Goal: Information Seeking & Learning: Learn about a topic

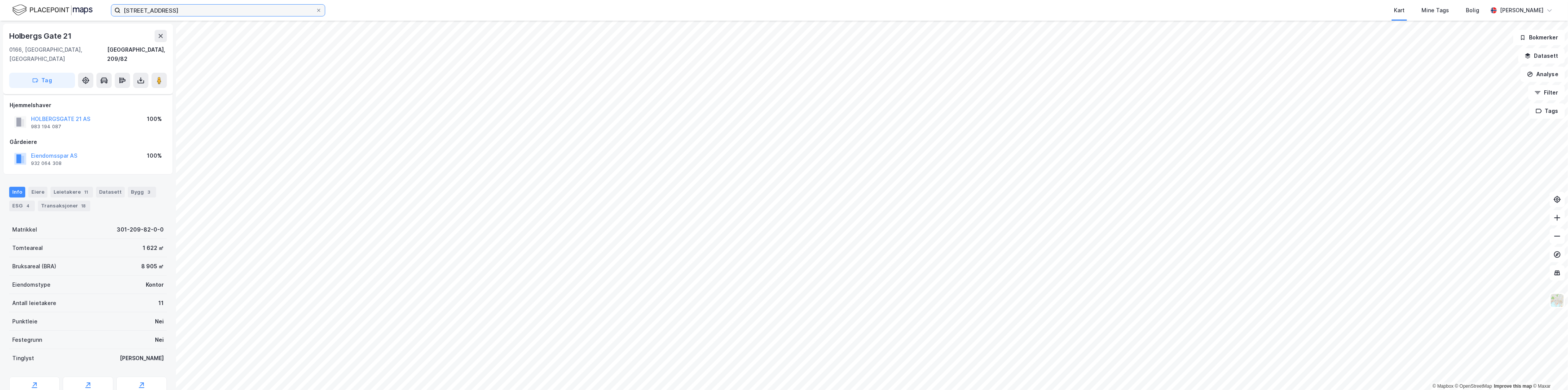
scroll to position [26, 0]
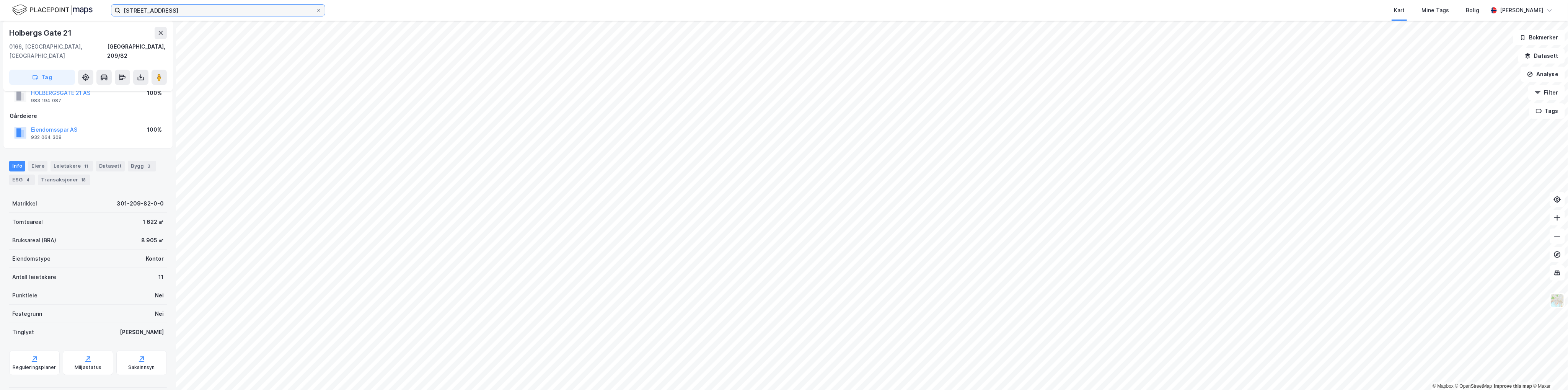
click at [166, 11] on input "[STREET_ADDRESS]" at bounding box center [218, 10] width 195 height 12
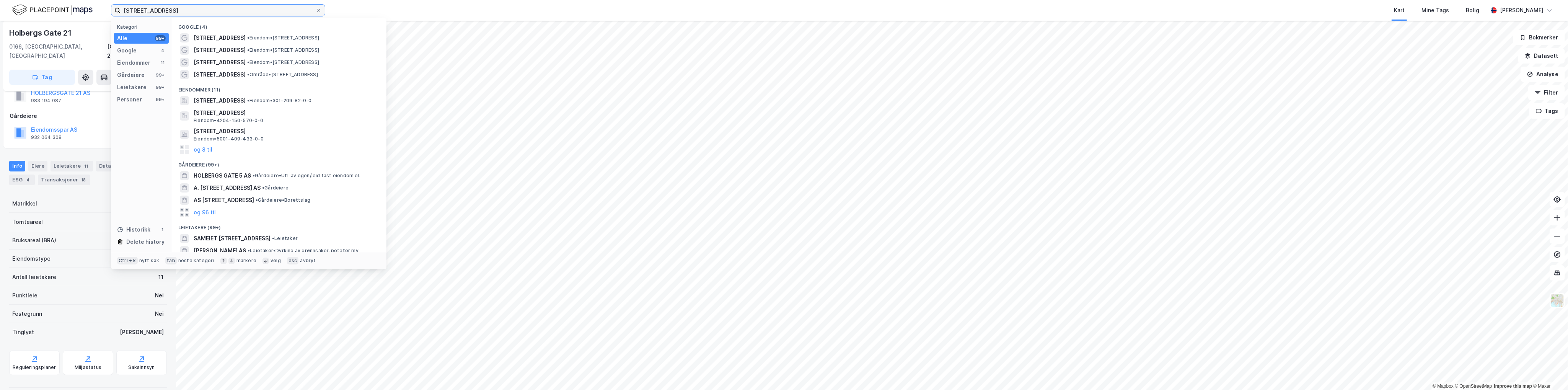
click at [166, 11] on input "[STREET_ADDRESS]" at bounding box center [218, 10] width 195 height 12
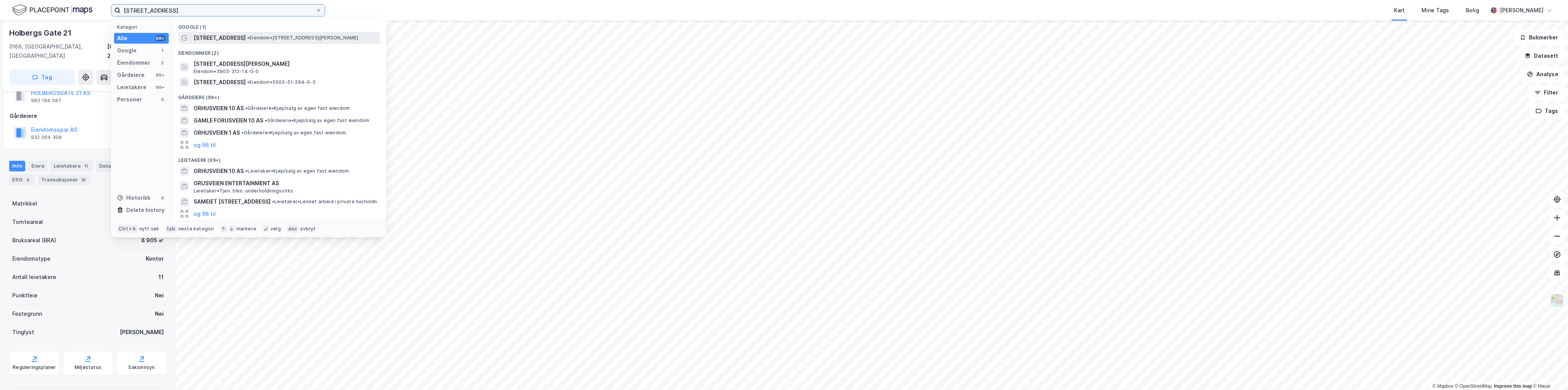
type input "[STREET_ADDRESS]"
click at [225, 35] on span "[STREET_ADDRESS]" at bounding box center [219, 38] width 52 height 9
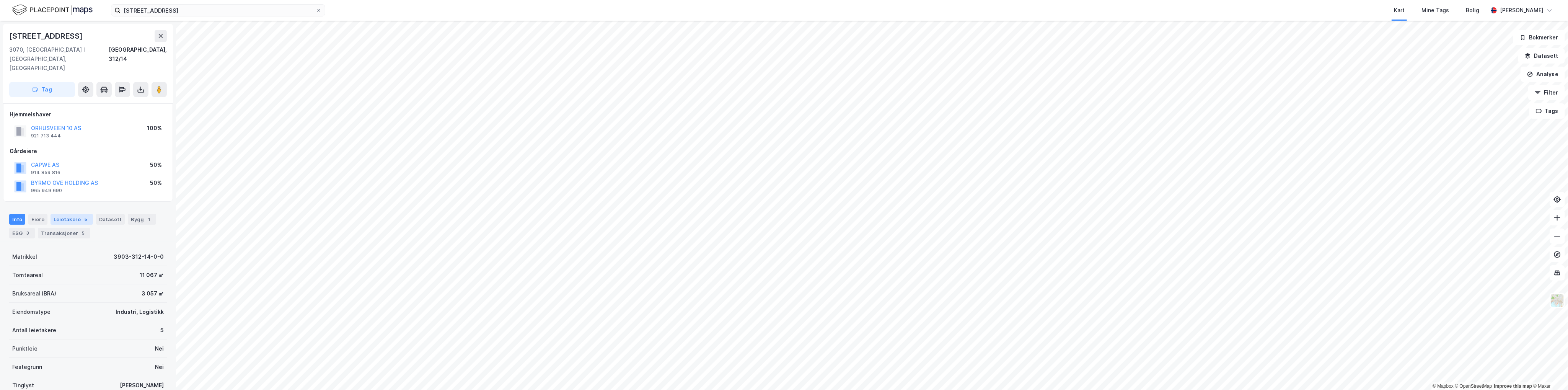
click at [77, 214] on div "Leietakere 5" at bounding box center [72, 219] width 42 height 11
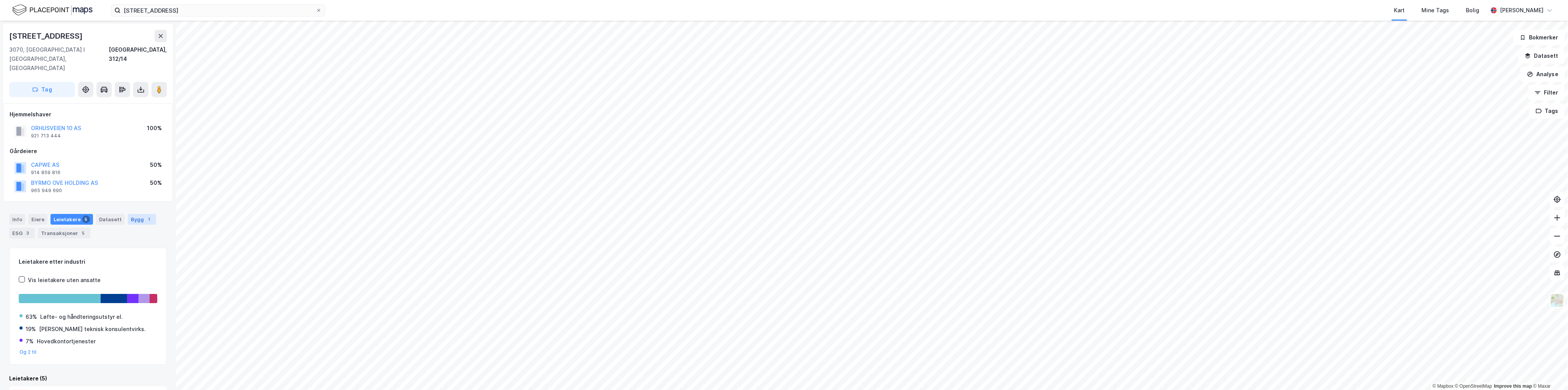
click at [137, 214] on div "Bygg 1" at bounding box center [142, 219] width 28 height 11
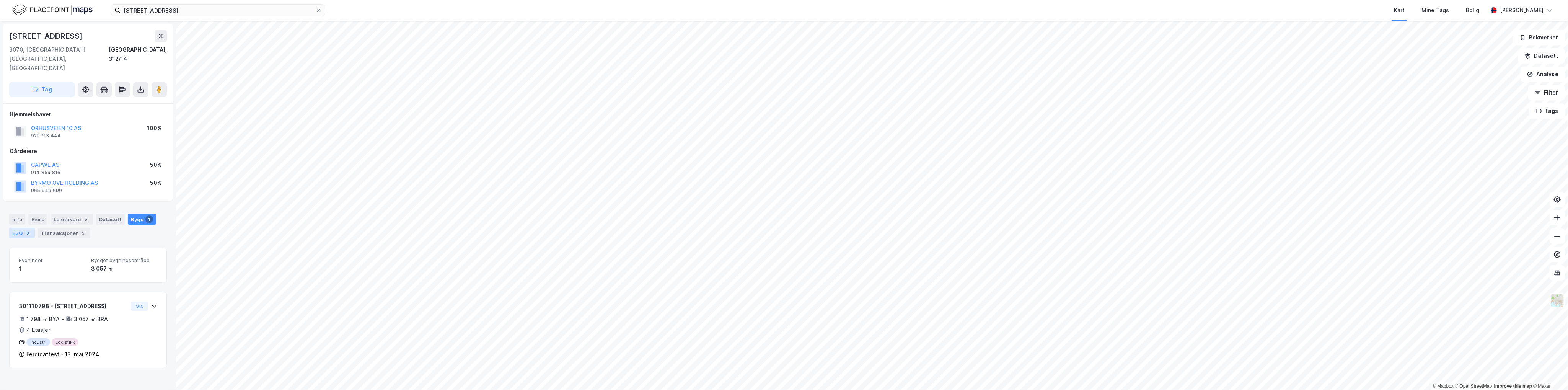
click at [24, 229] on div "3" at bounding box center [28, 233] width 8 height 8
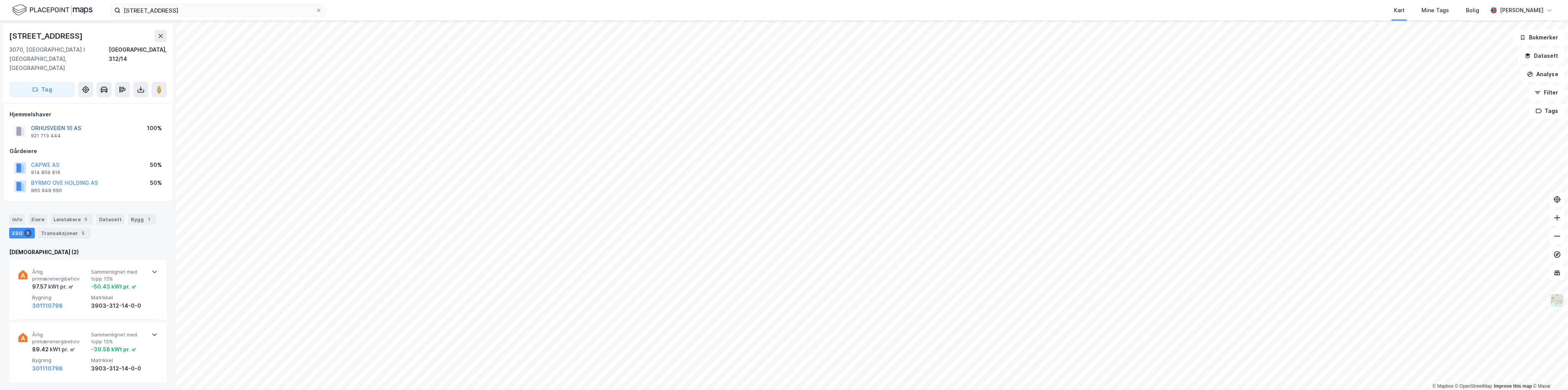
click at [0, 0] on button "ORHUSVEIEN 10 AS" at bounding box center [0, 0] width 0 height 0
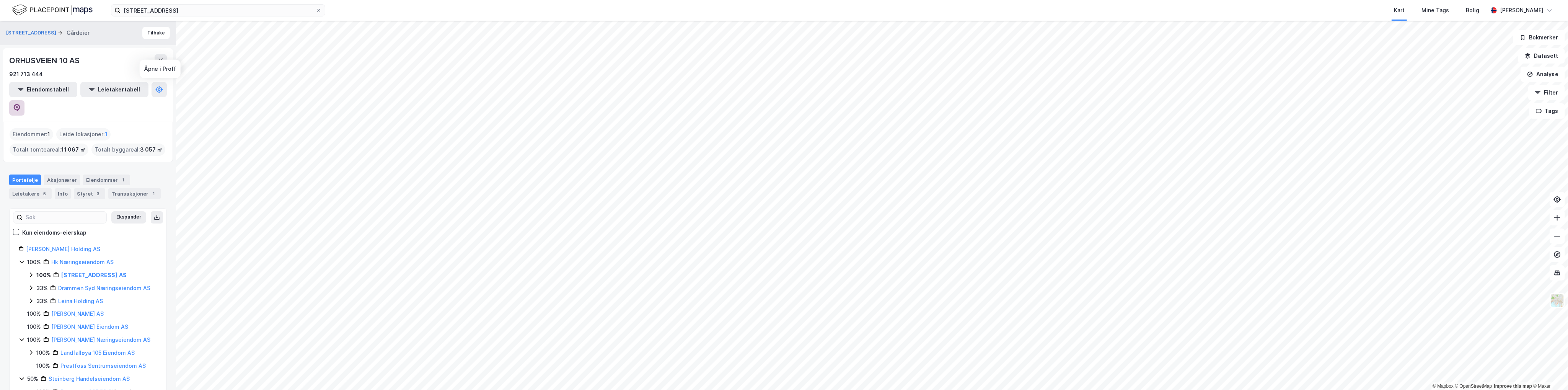
click at [24, 100] on button at bounding box center [17, 108] width 15 height 15
click at [151, 31] on button "Tilbake" at bounding box center [156, 33] width 28 height 12
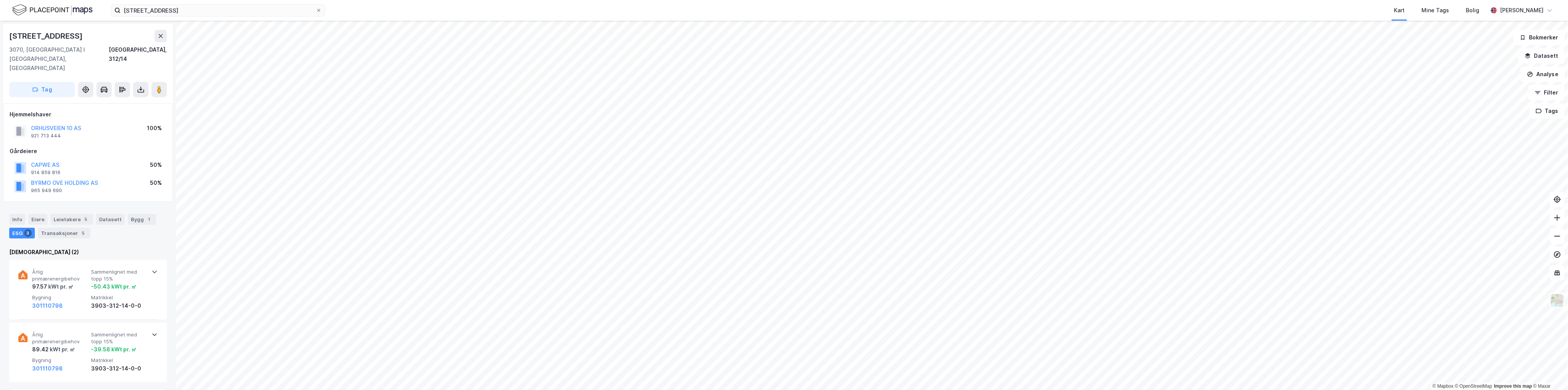
scroll to position [1, 0]
click at [0, 0] on button "ORHUSVEIEN 10 AS" at bounding box center [0, 0] width 0 height 0
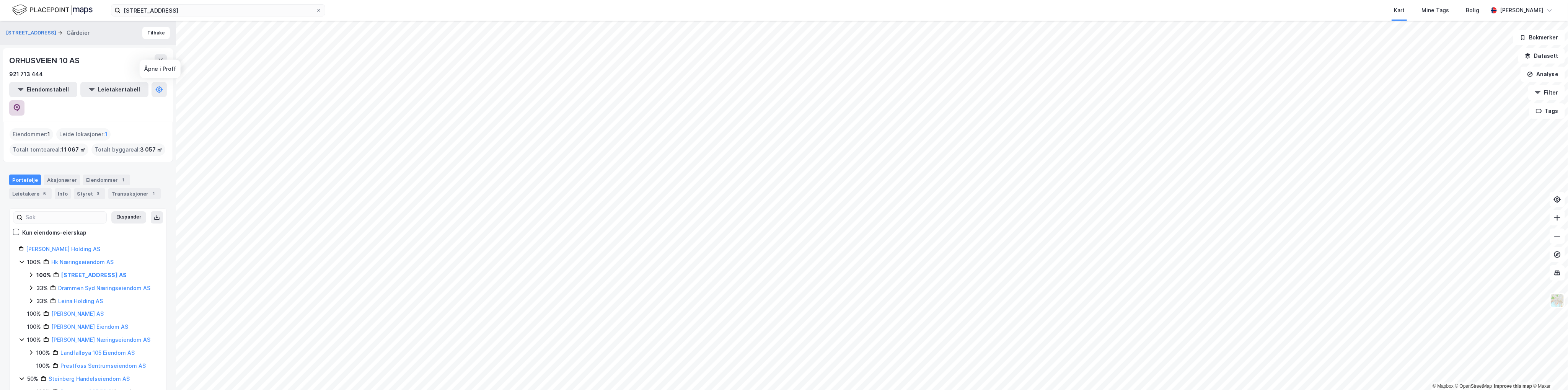
click at [21, 104] on icon at bounding box center [17, 108] width 8 height 8
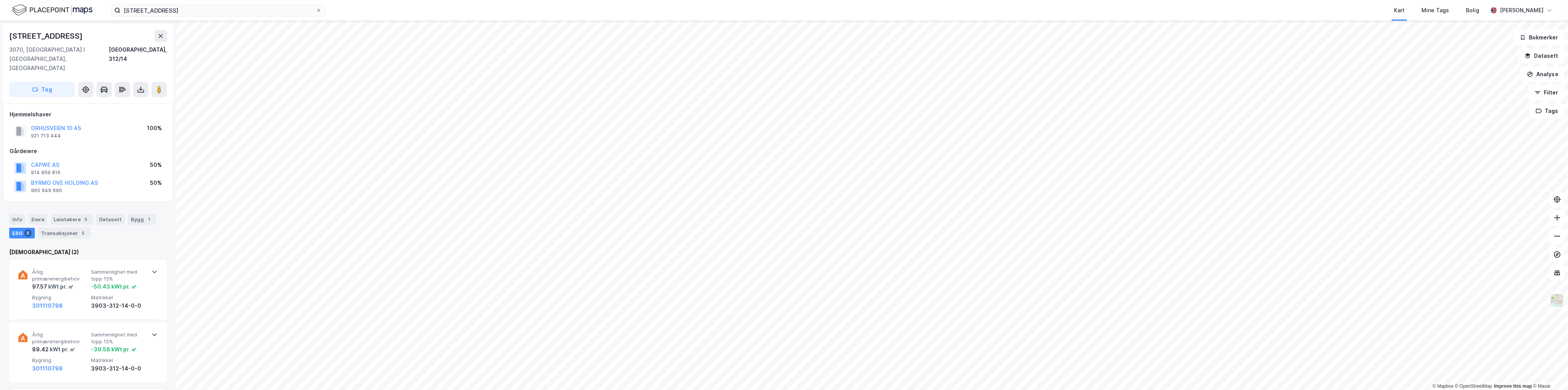
scroll to position [1, 0]
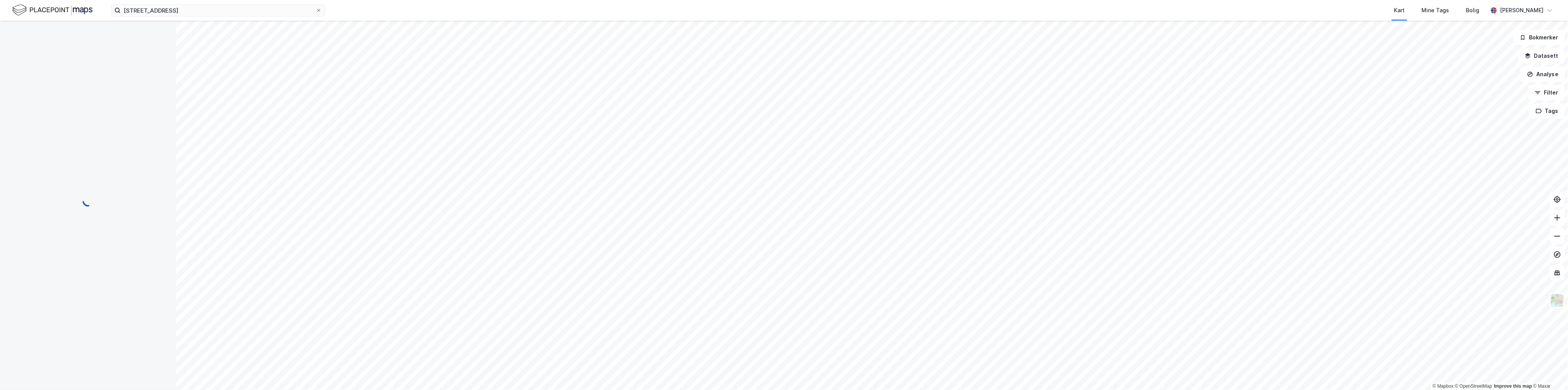
scroll to position [1, 0]
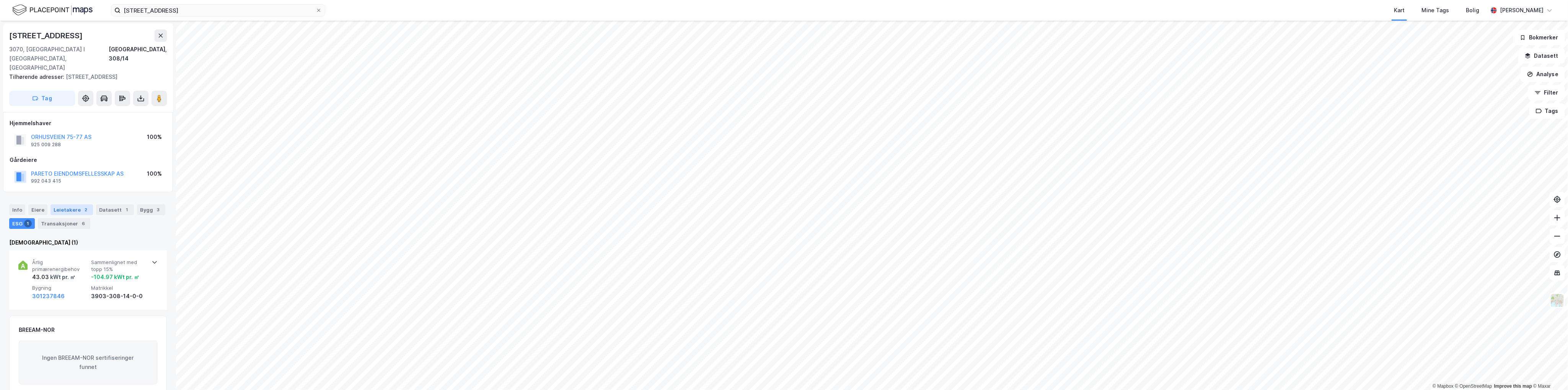
click at [67, 204] on div "Leietakere 2" at bounding box center [72, 209] width 42 height 11
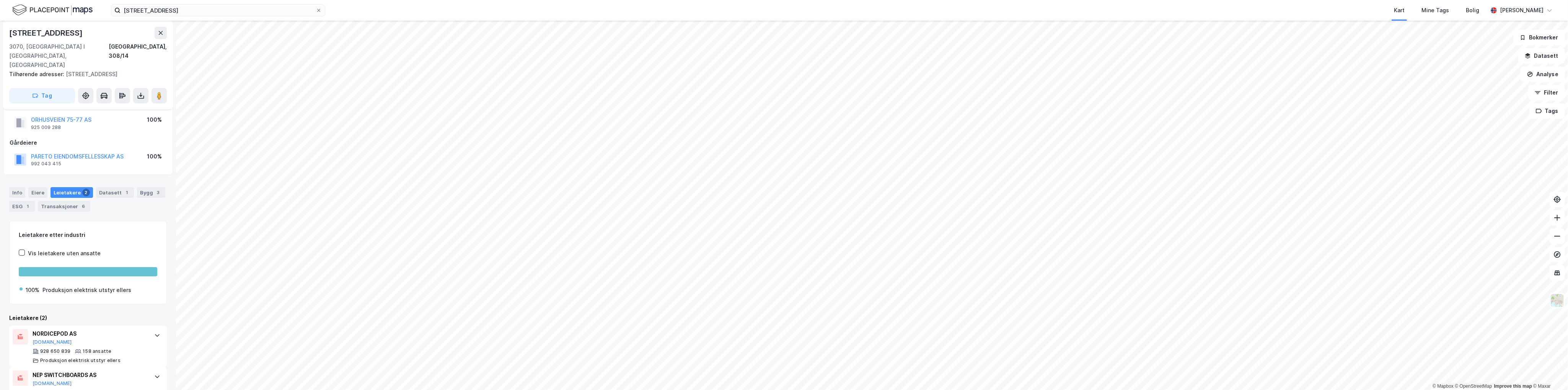
scroll to position [26, 0]
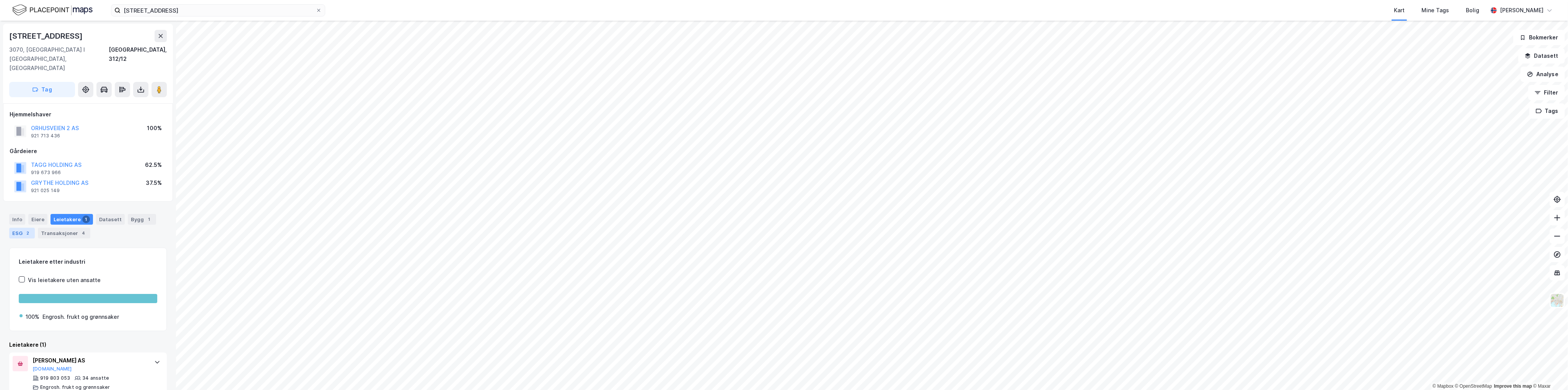
click at [27, 229] on div "2" at bounding box center [28, 233] width 8 height 8
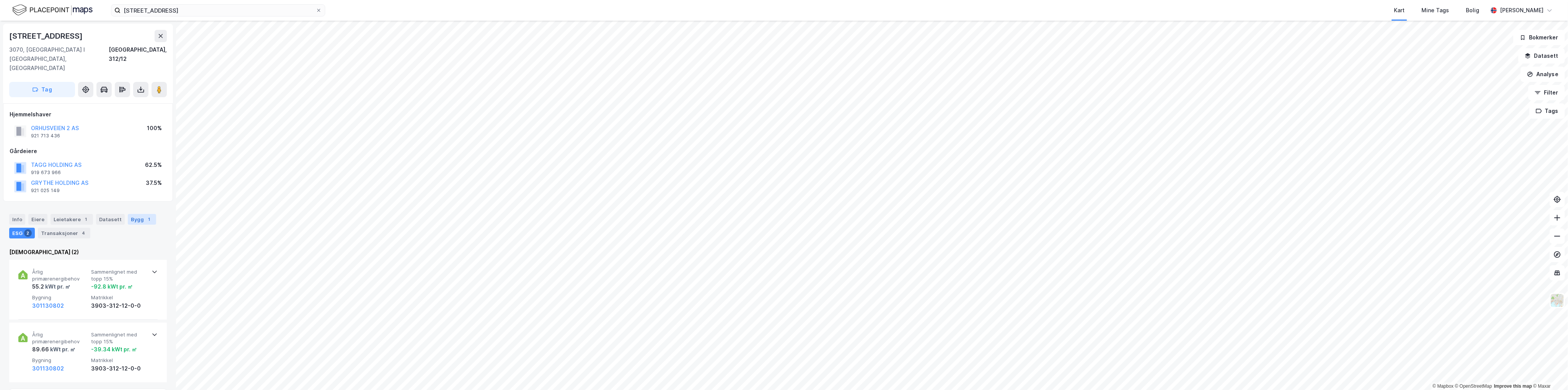
click at [129, 214] on div "Bygg 1" at bounding box center [142, 219] width 28 height 11
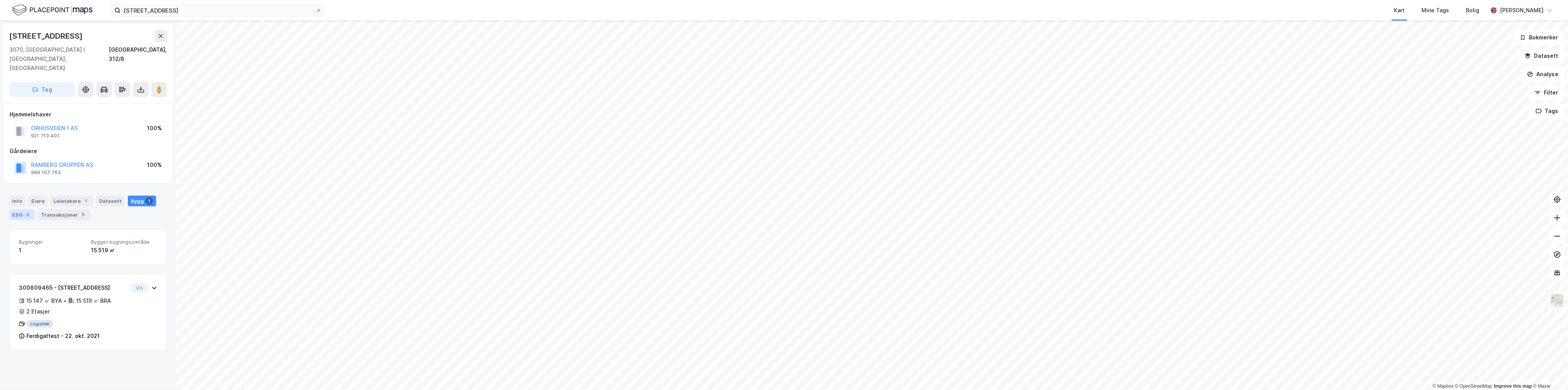
click at [25, 211] on div "2" at bounding box center [28, 215] width 8 height 8
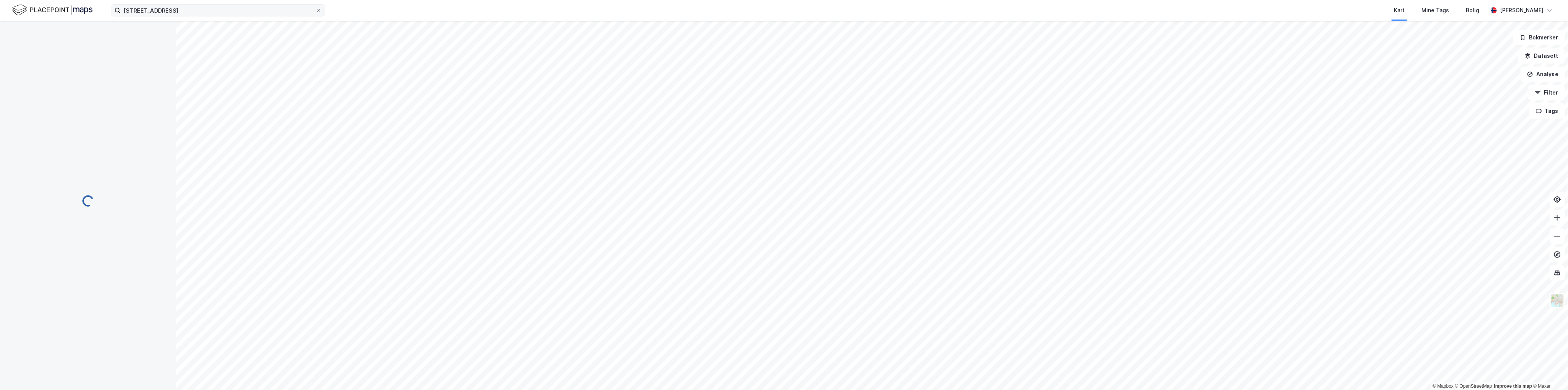
scroll to position [2, 0]
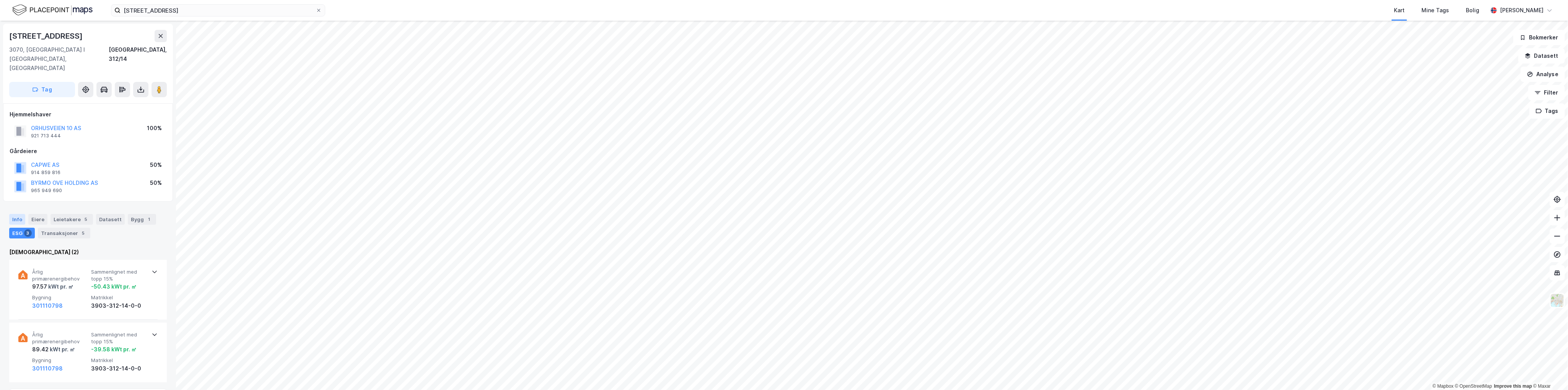
click at [19, 214] on div "Info" at bounding box center [17, 219] width 16 height 11
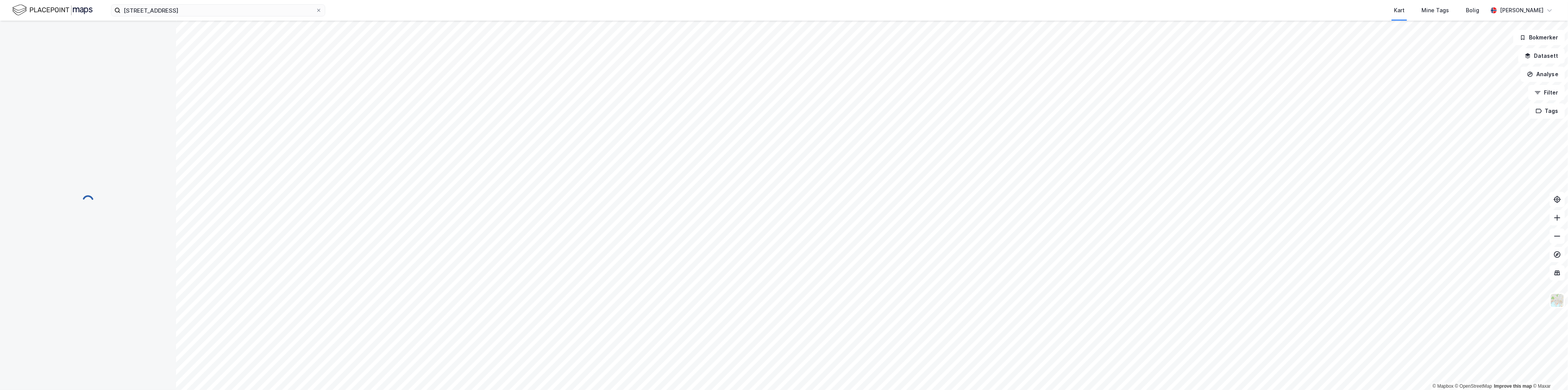
scroll to position [2, 0]
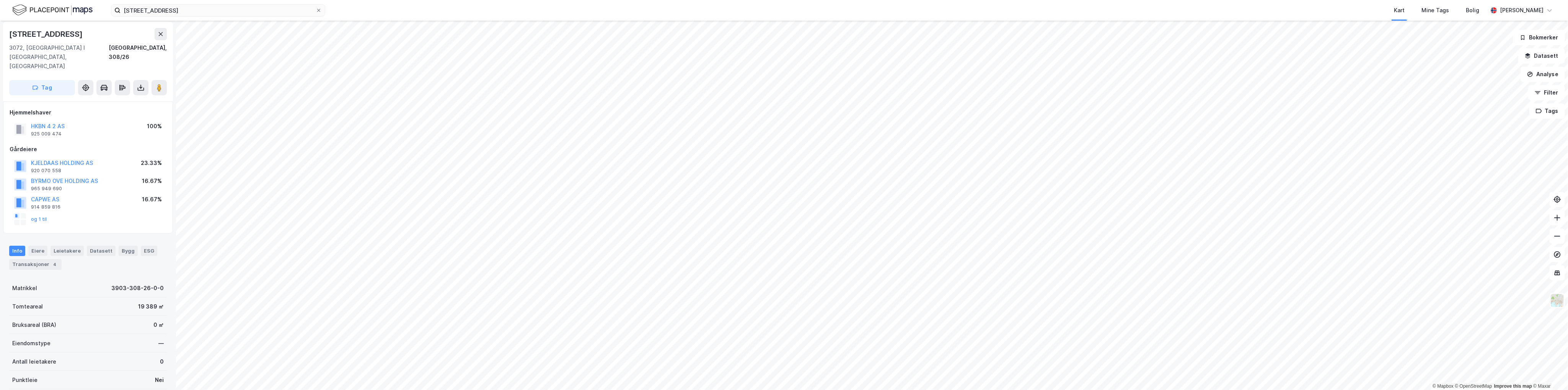
scroll to position [2, 0]
click at [0, 0] on button "og 1 til" at bounding box center [0, 0] width 0 height 0
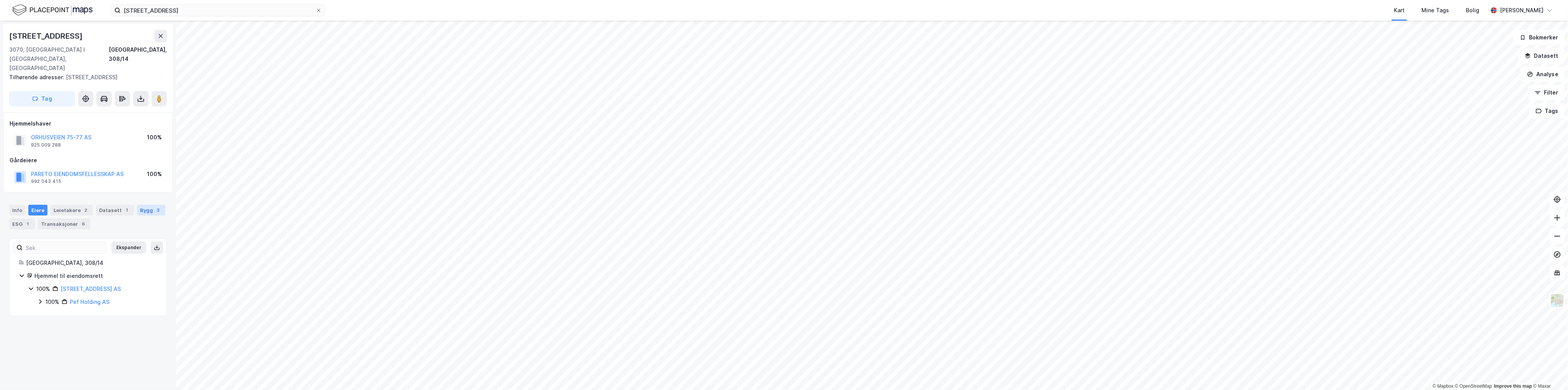
click at [138, 205] on div "Bygg 3" at bounding box center [151, 210] width 28 height 11
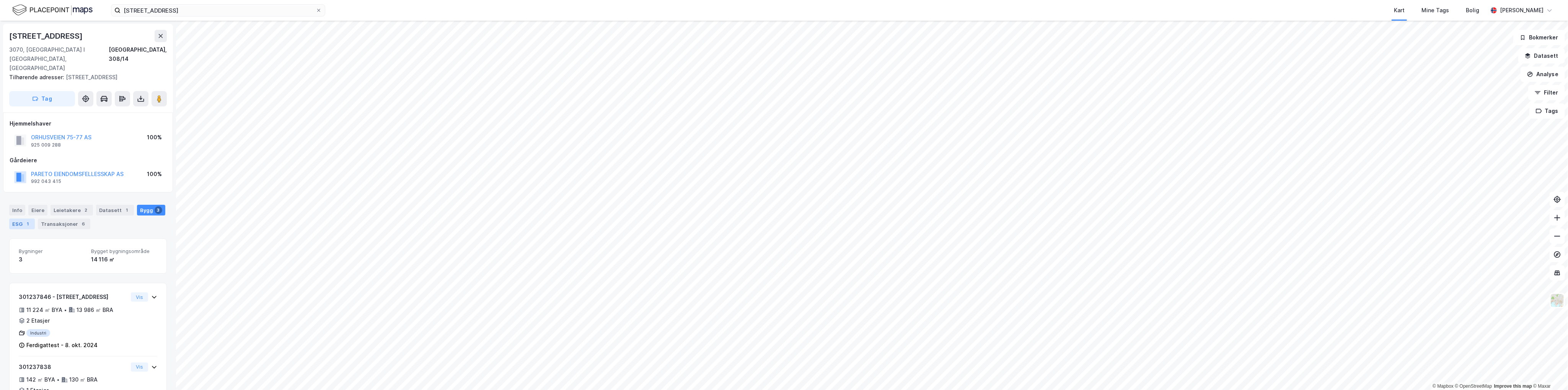
click at [24, 220] on div "1" at bounding box center [28, 224] width 8 height 8
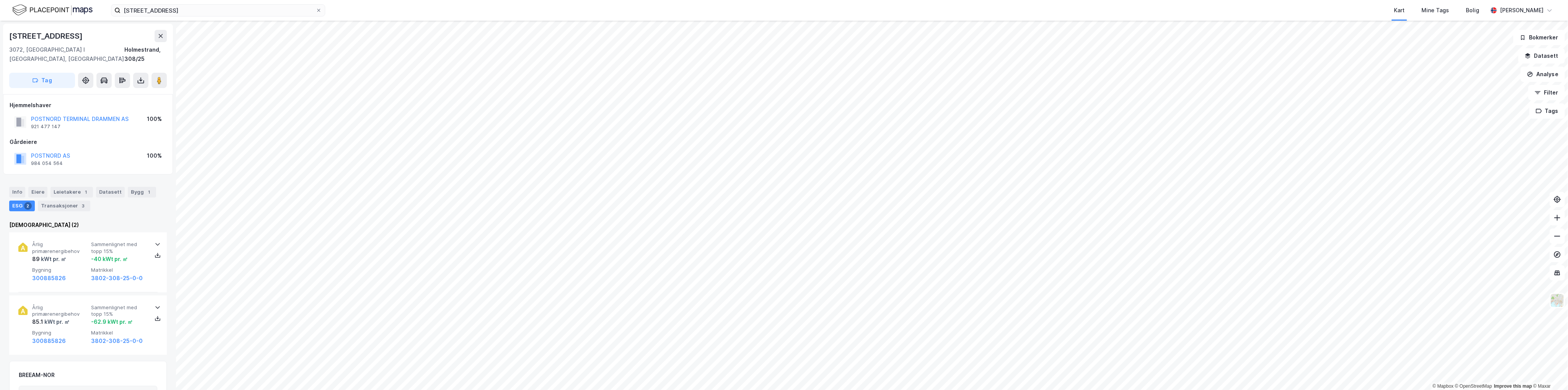
scroll to position [1, 0]
click at [135, 186] on div "Bygg 1" at bounding box center [142, 191] width 28 height 11
